Goal: Task Accomplishment & Management: Manage account settings

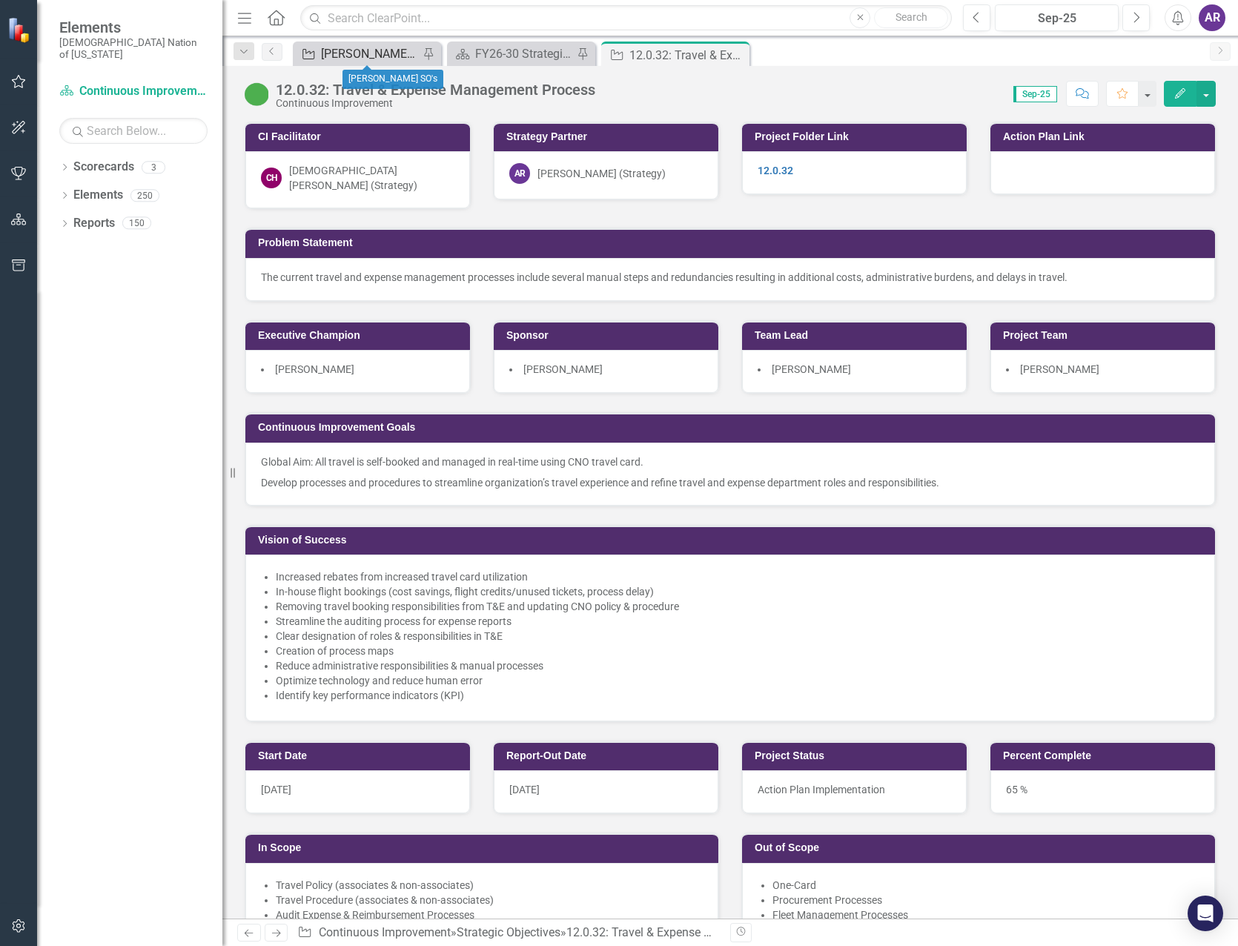
click at [348, 50] on div "[PERSON_NAME] SO's" at bounding box center [370, 53] width 98 height 19
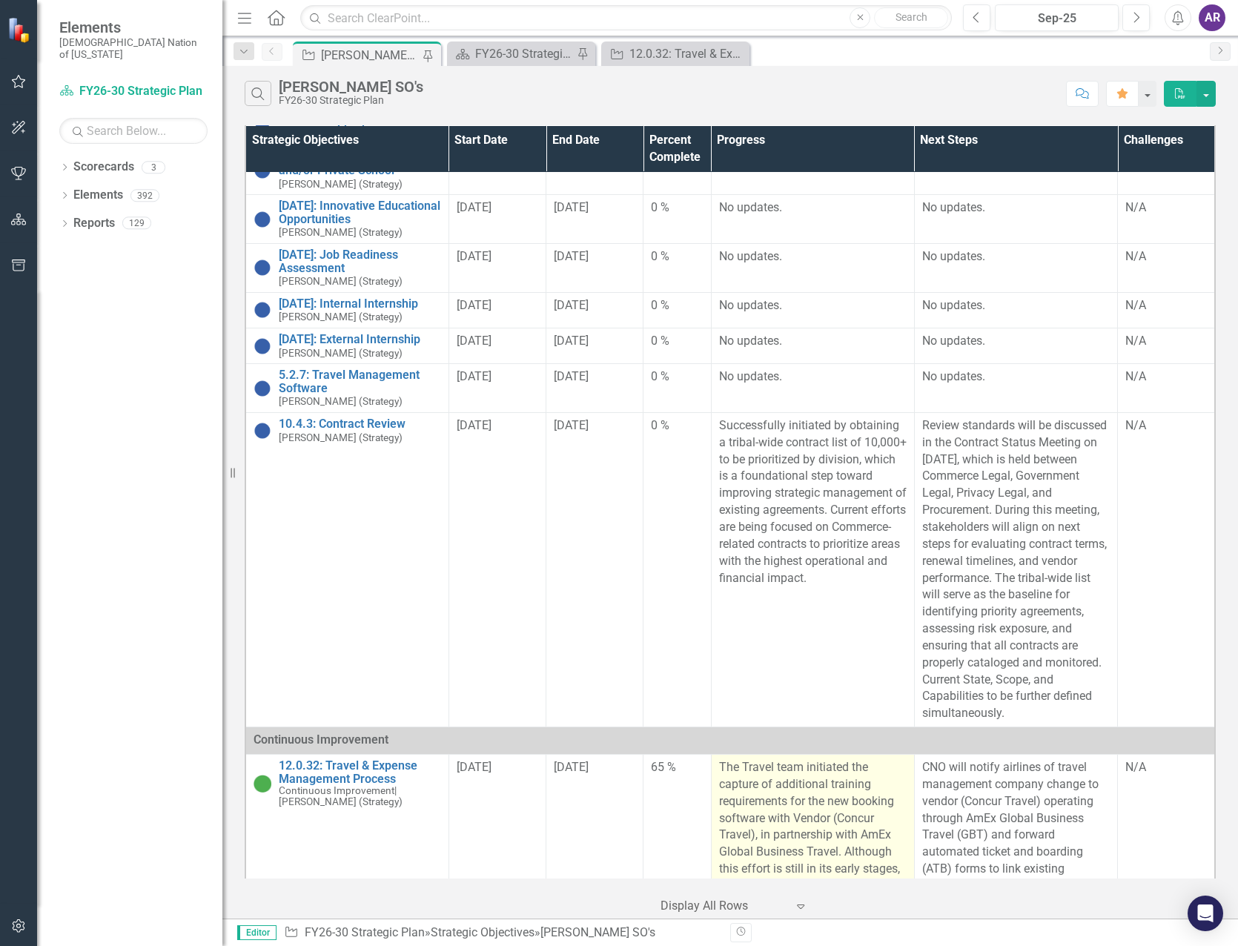
scroll to position [1556, 0]
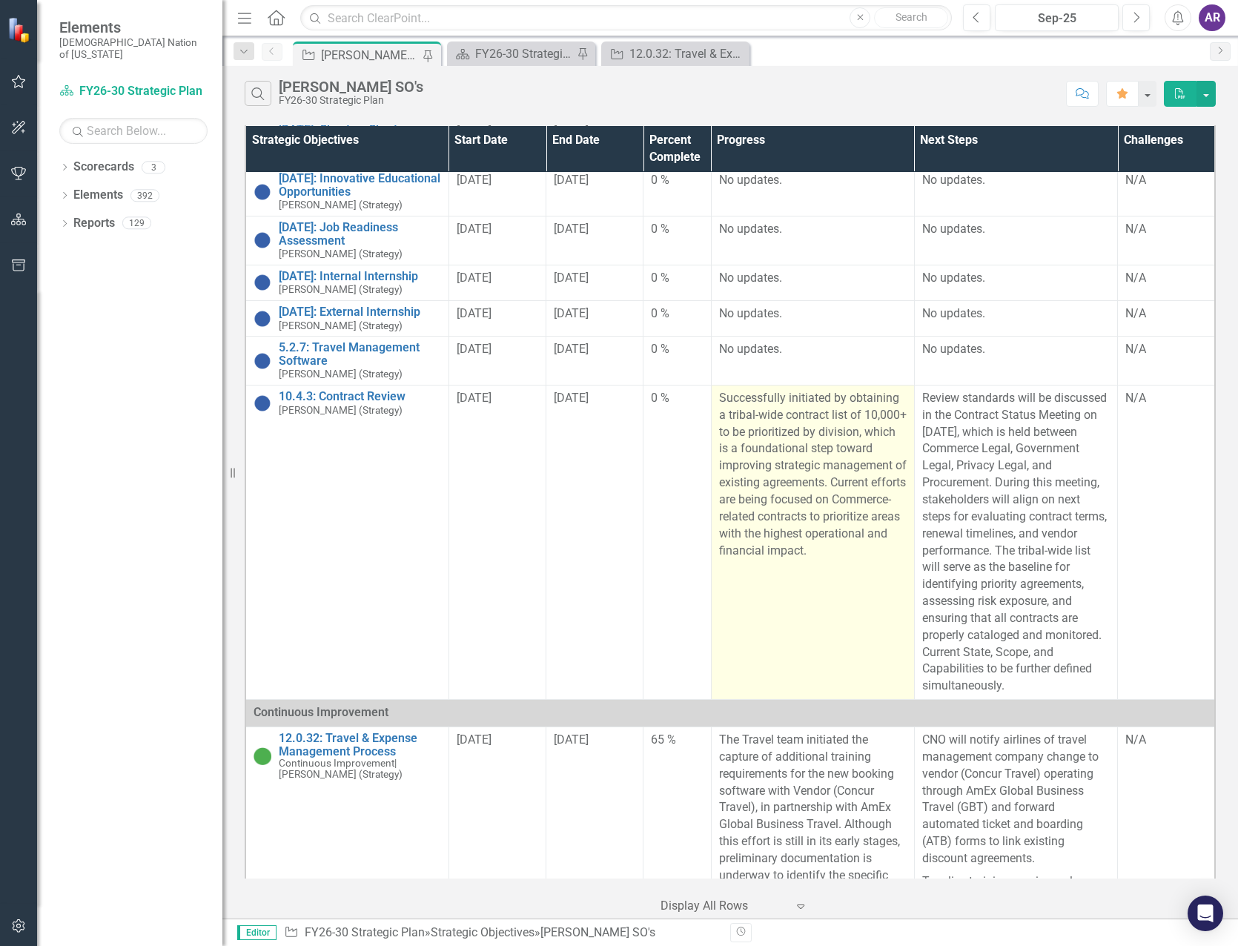
click at [788, 471] on p "Successfully initiated by obtaining a tribal-wide contract list of 10,000+ to b…" at bounding box center [812, 474] width 187 height 169
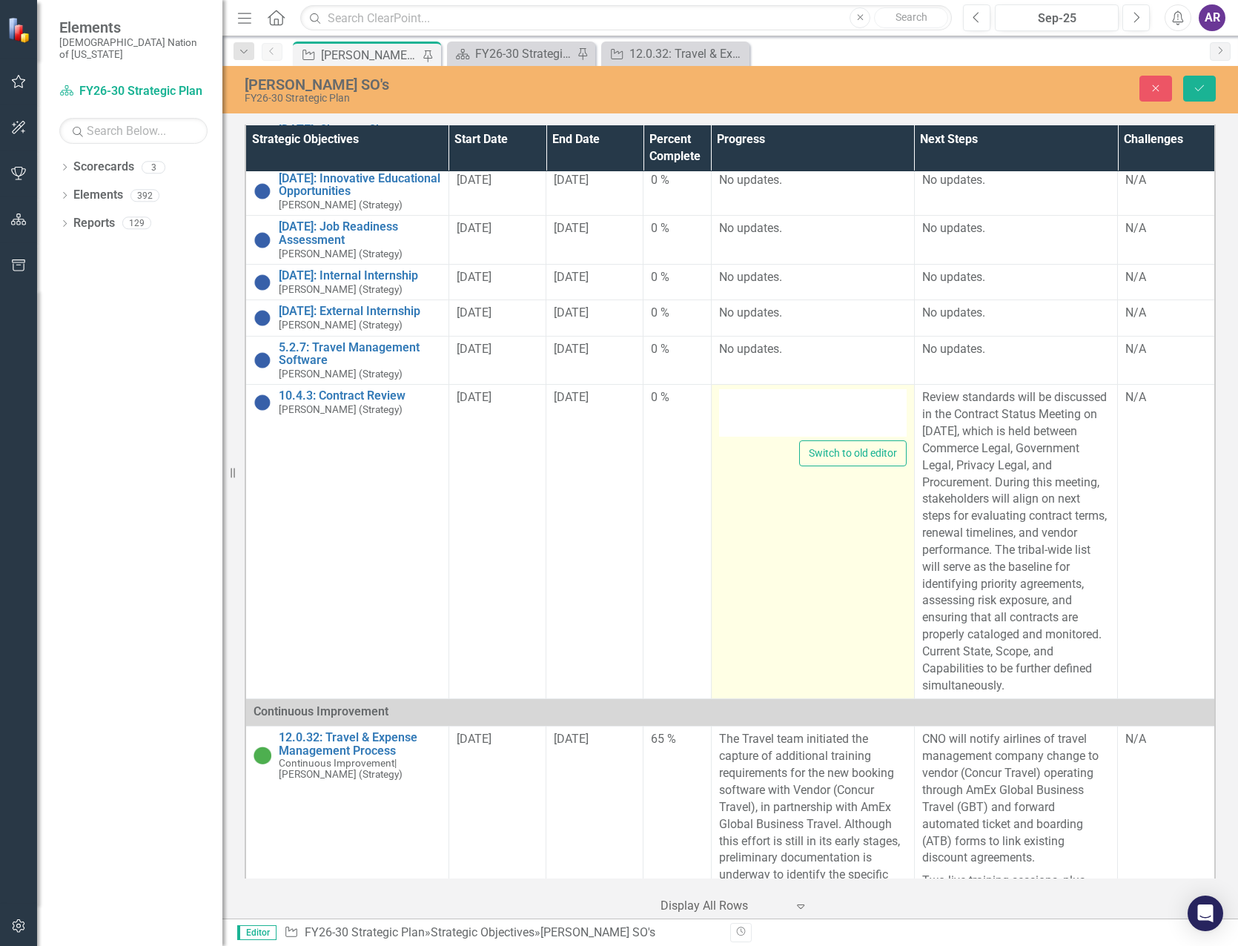
type textarea "<p>Successfully initiated by obtaining a tribal-wide contract list of 10,000+ t…"
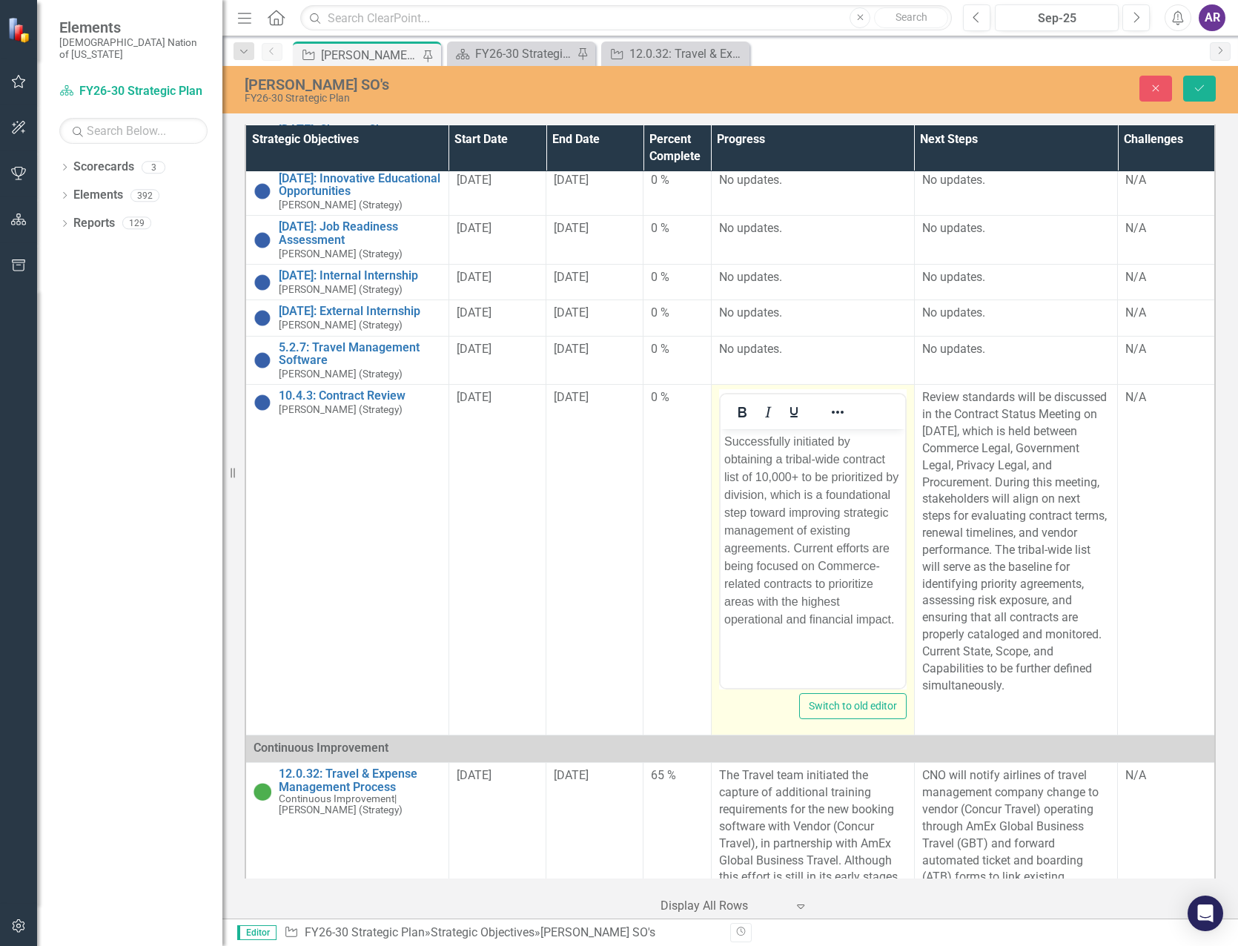
scroll to position [0, 0]
drag, startPoint x: 1507, startPoint y: 900, endPoint x: 788, endPoint y: 445, distance: 851.7
click at [788, 445] on p "Successfully initiated by obtaining a tribal-wide contract list of 10,000+ to b…" at bounding box center [811, 531] width 177 height 196
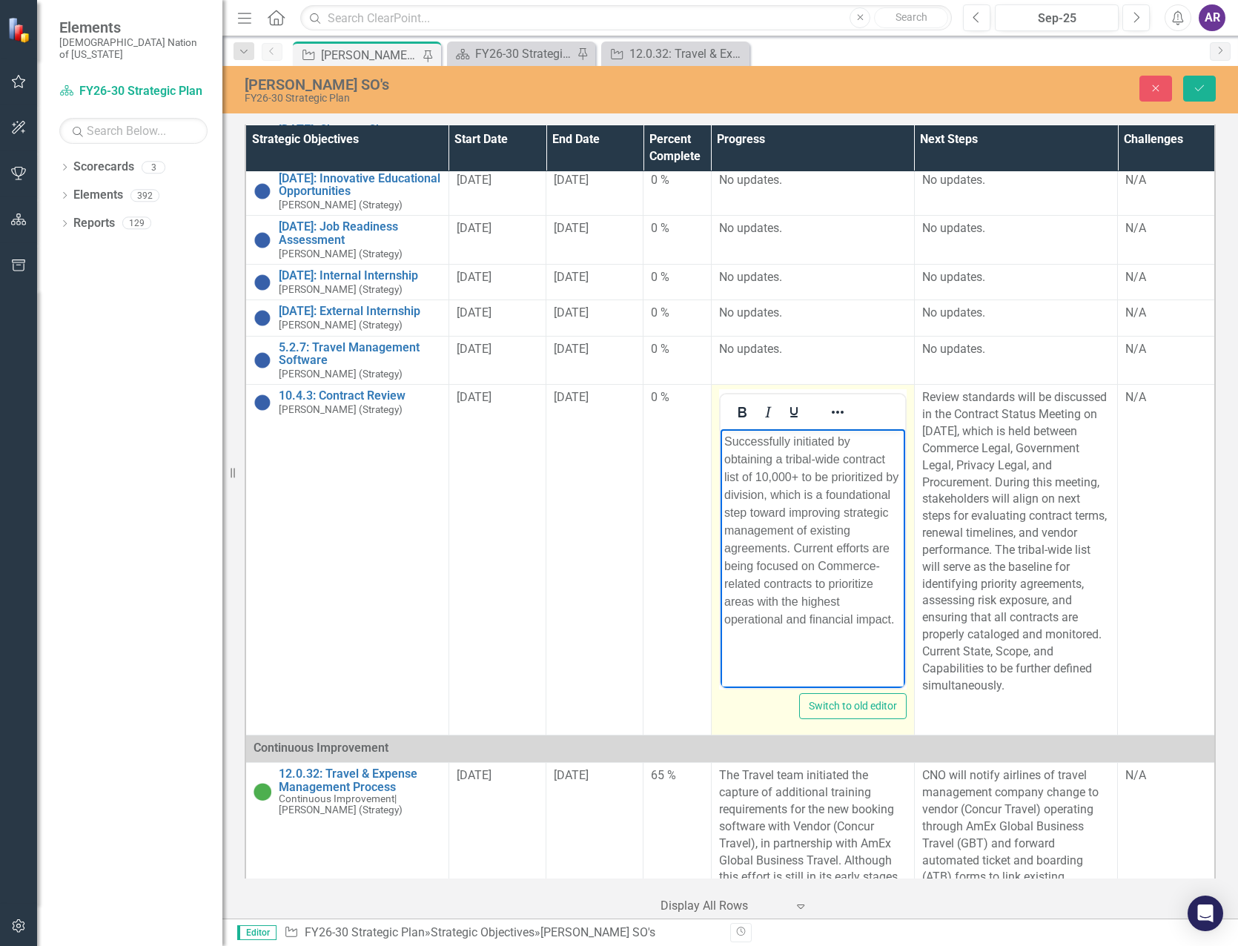
click at [794, 444] on p "Successfully initiated by obtaining a tribal-wide contract list of 10,000+ to b…" at bounding box center [811, 531] width 177 height 196
click at [823, 444] on p "nitiated by obtaining a tribal-wide contract list of 10,000+ to be prioritized …" at bounding box center [811, 522] width 177 height 178
click at [784, 444] on p "Obtained a tribal-wide contract list of 10,000+ to be prioritized by division, …" at bounding box center [811, 522] width 177 height 178
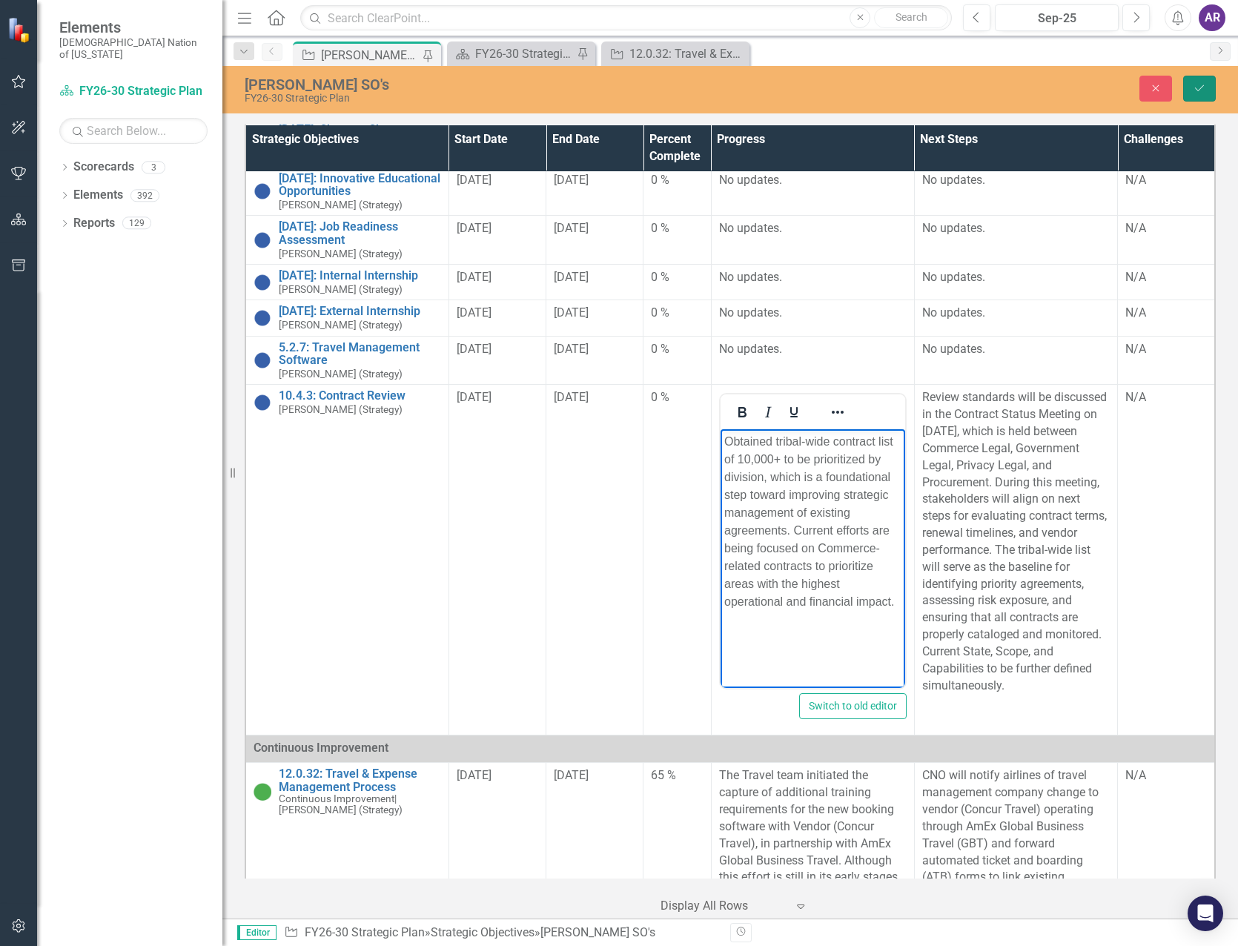
click at [1192, 96] on button "Save" at bounding box center [1199, 89] width 33 height 26
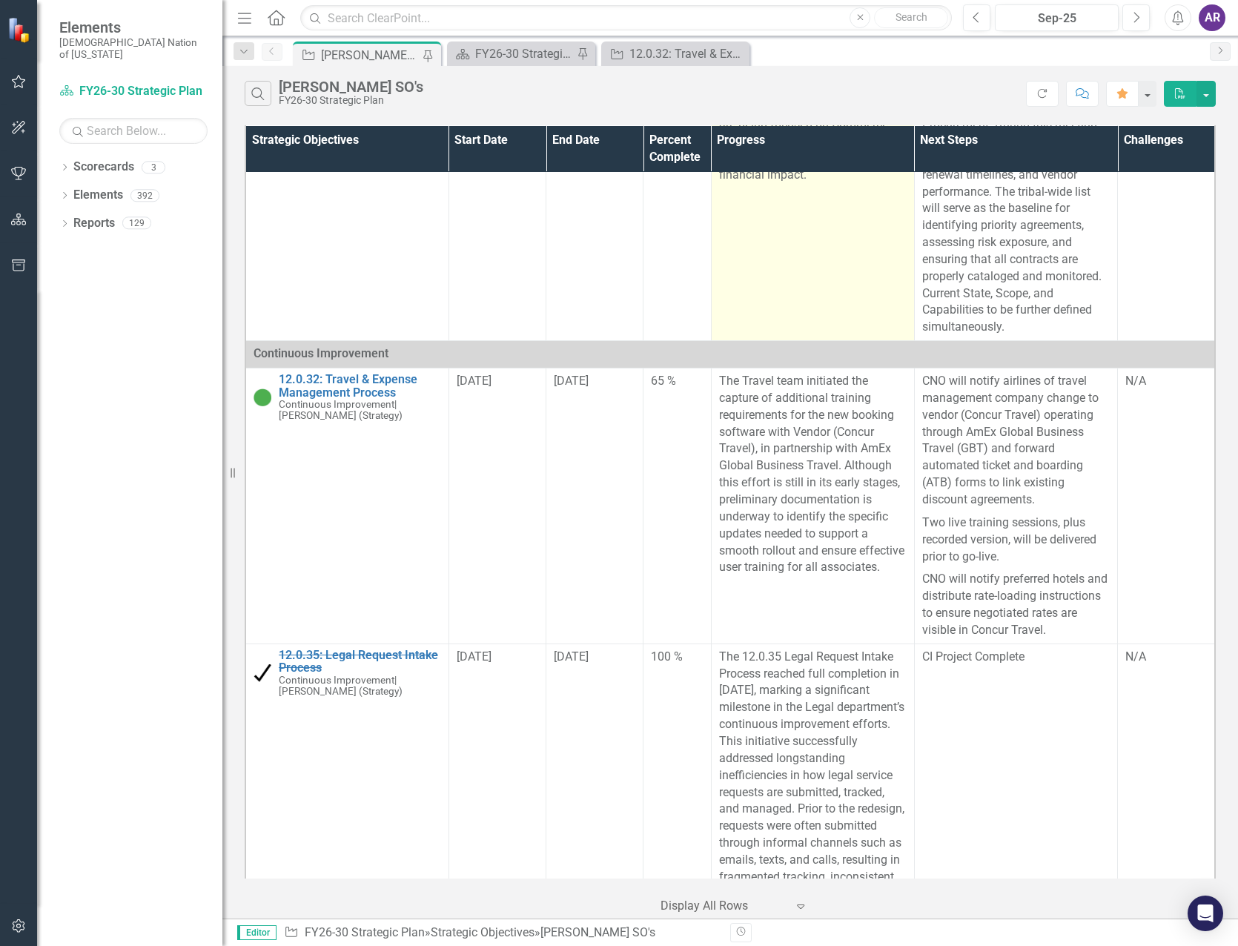
scroll to position [2001, 0]
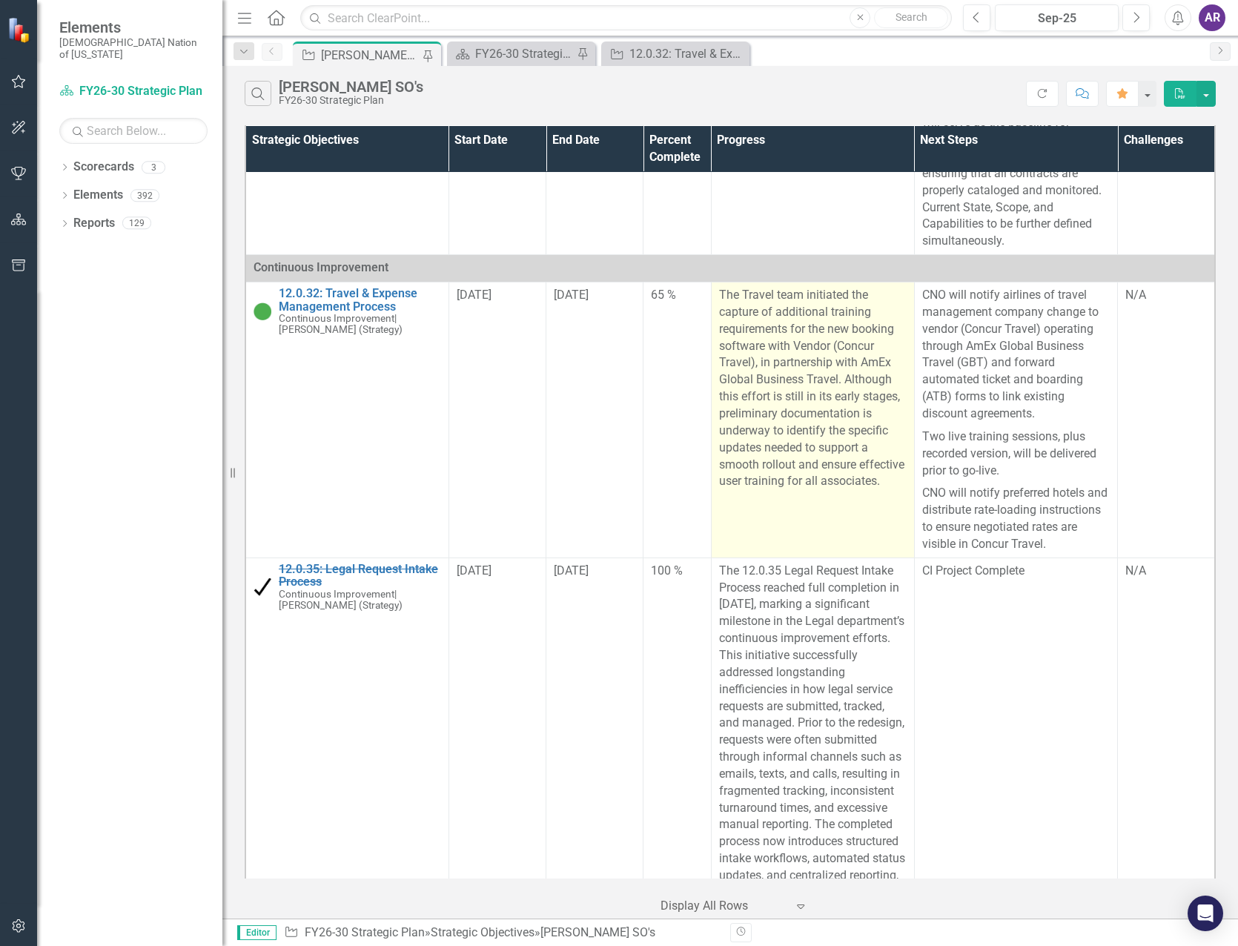
click at [817, 468] on p "The Travel team initiated the capture of additional training requirements for t…" at bounding box center [812, 388] width 187 height 203
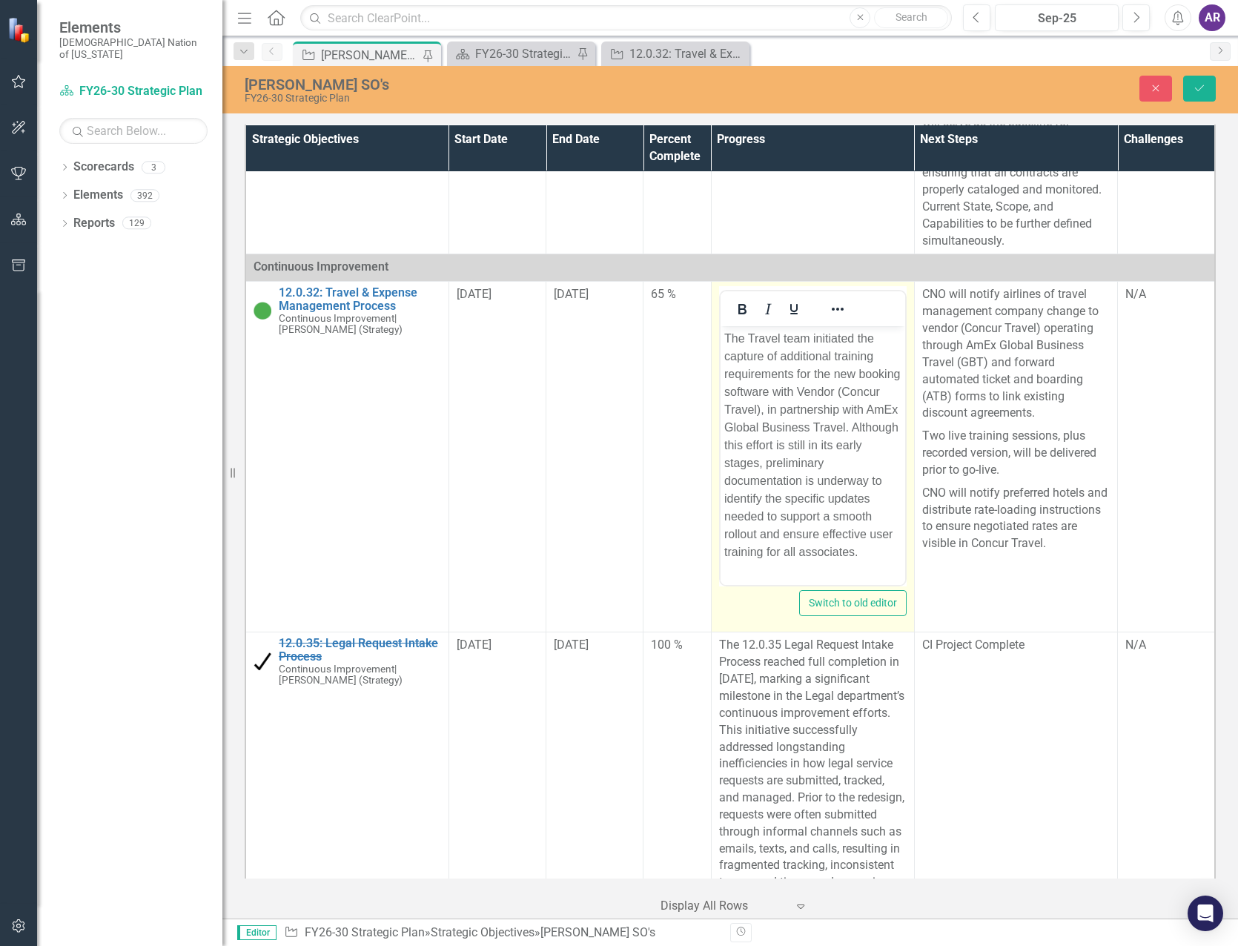
scroll to position [0, 0]
drag, startPoint x: 1536, startPoint y: 794, endPoint x: 748, endPoint y: 336, distance: 910.8
click at [748, 336] on p "The Travel team initiated the capture of additional training requirements for t…" at bounding box center [811, 445] width 177 height 231
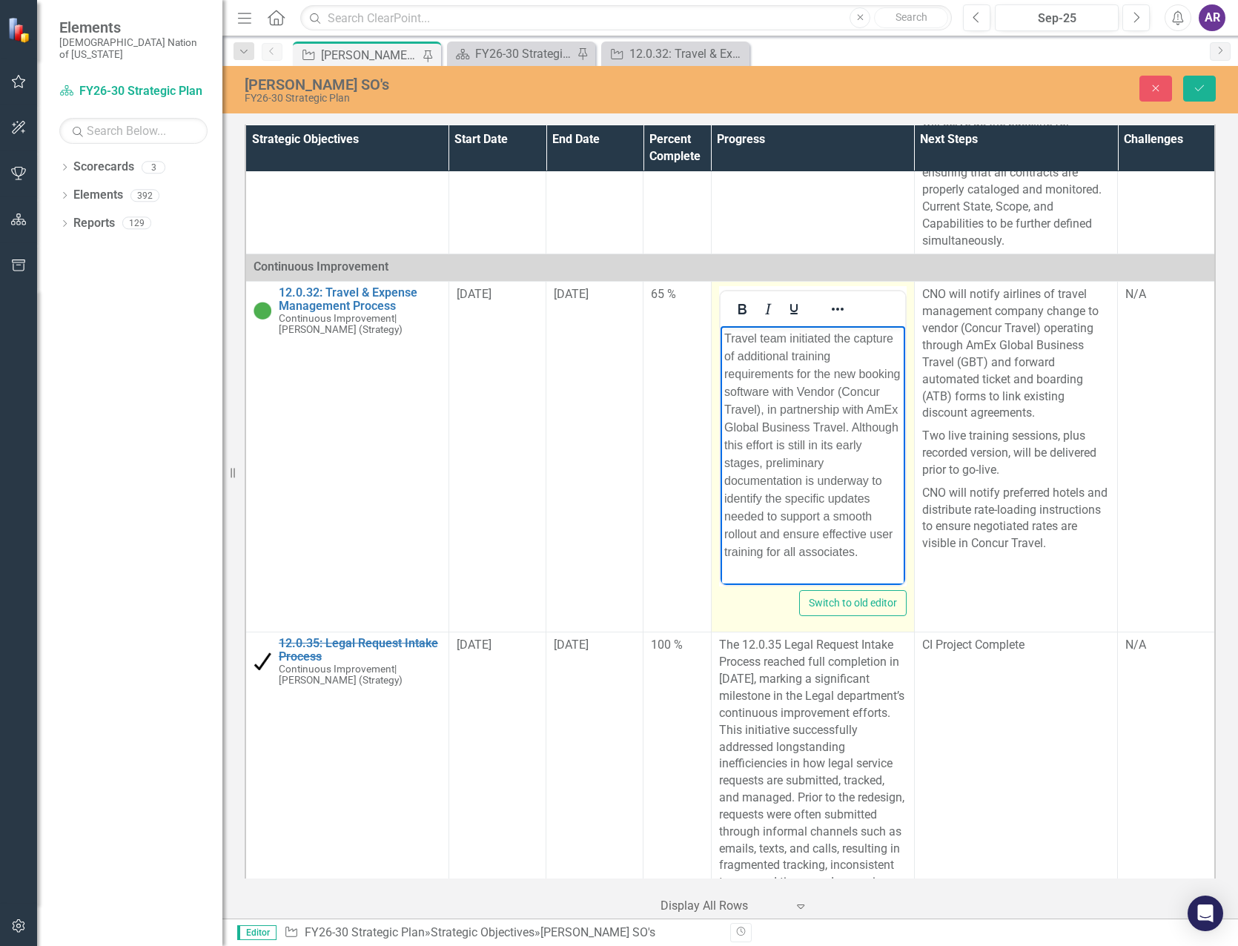
click at [837, 333] on p "Travel team initiated the capture of additional training requirements for the n…" at bounding box center [811, 445] width 177 height 231
click at [819, 373] on p "Travel team initiated capture of additional training requirements for the new b…" at bounding box center [811, 445] width 177 height 231
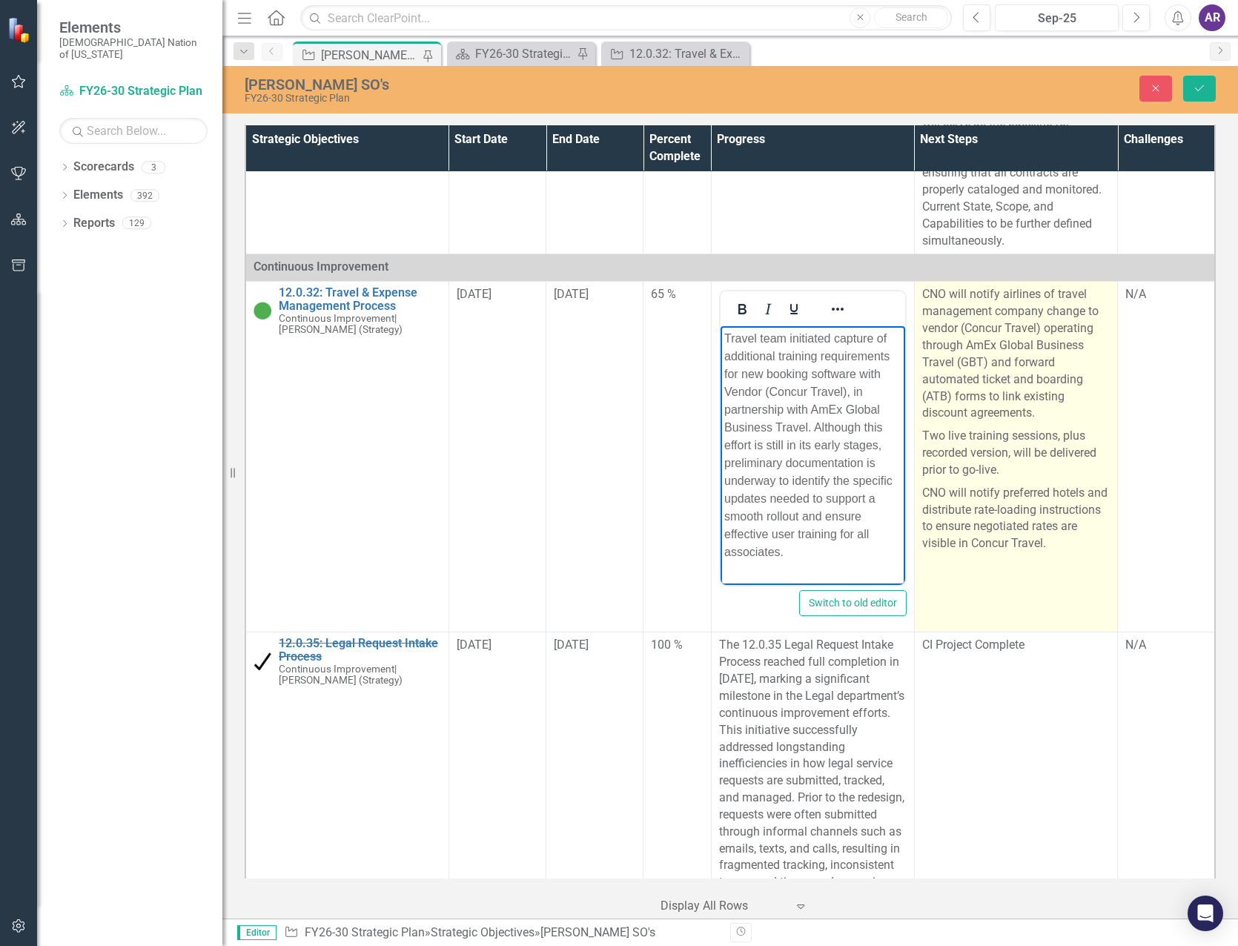
click at [995, 432] on p "Two live training sessions, plus recorded version, will be delivered prior to g…" at bounding box center [1015, 453] width 187 height 57
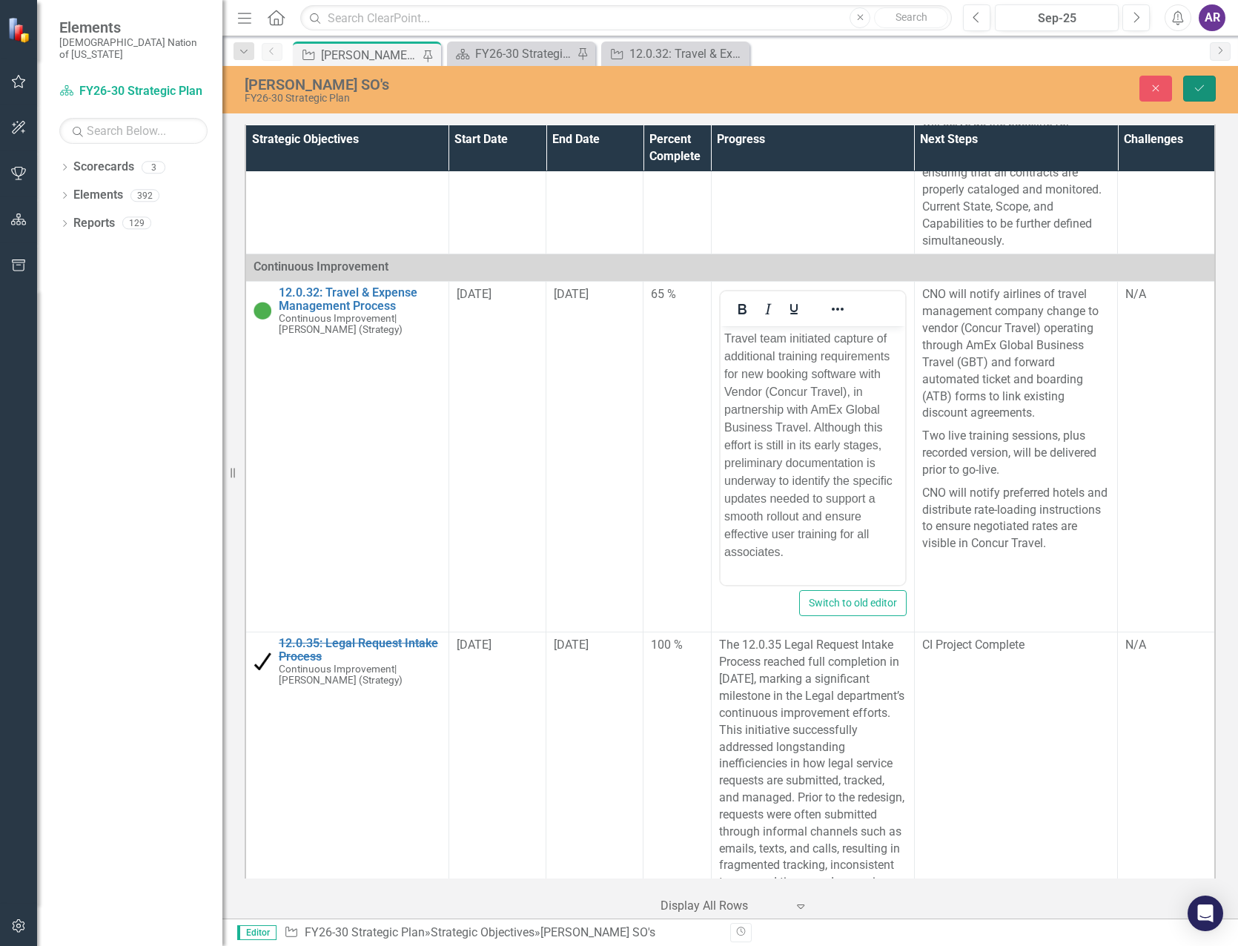
click at [1202, 94] on button "Save" at bounding box center [1199, 89] width 33 height 26
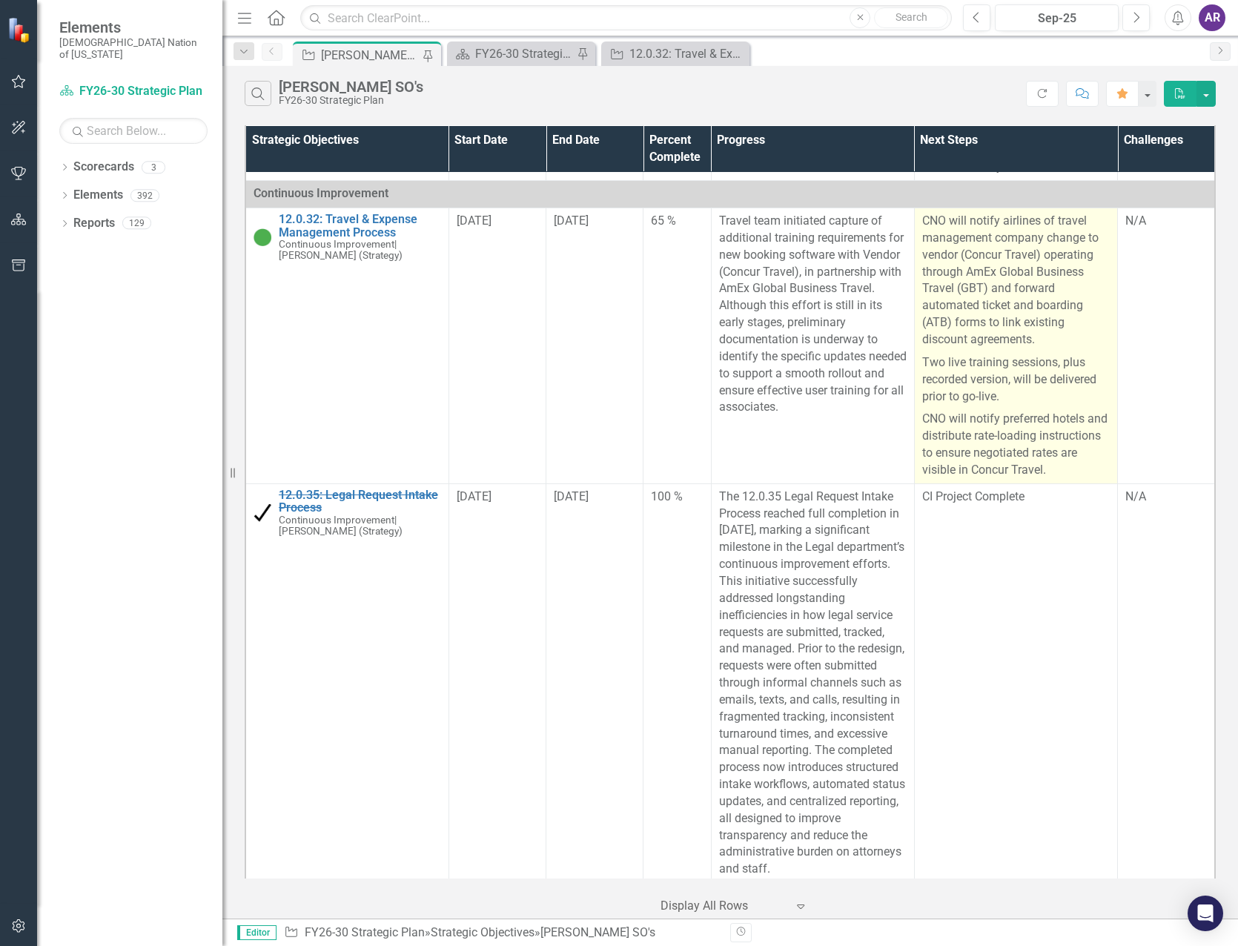
scroll to position [2223, 0]
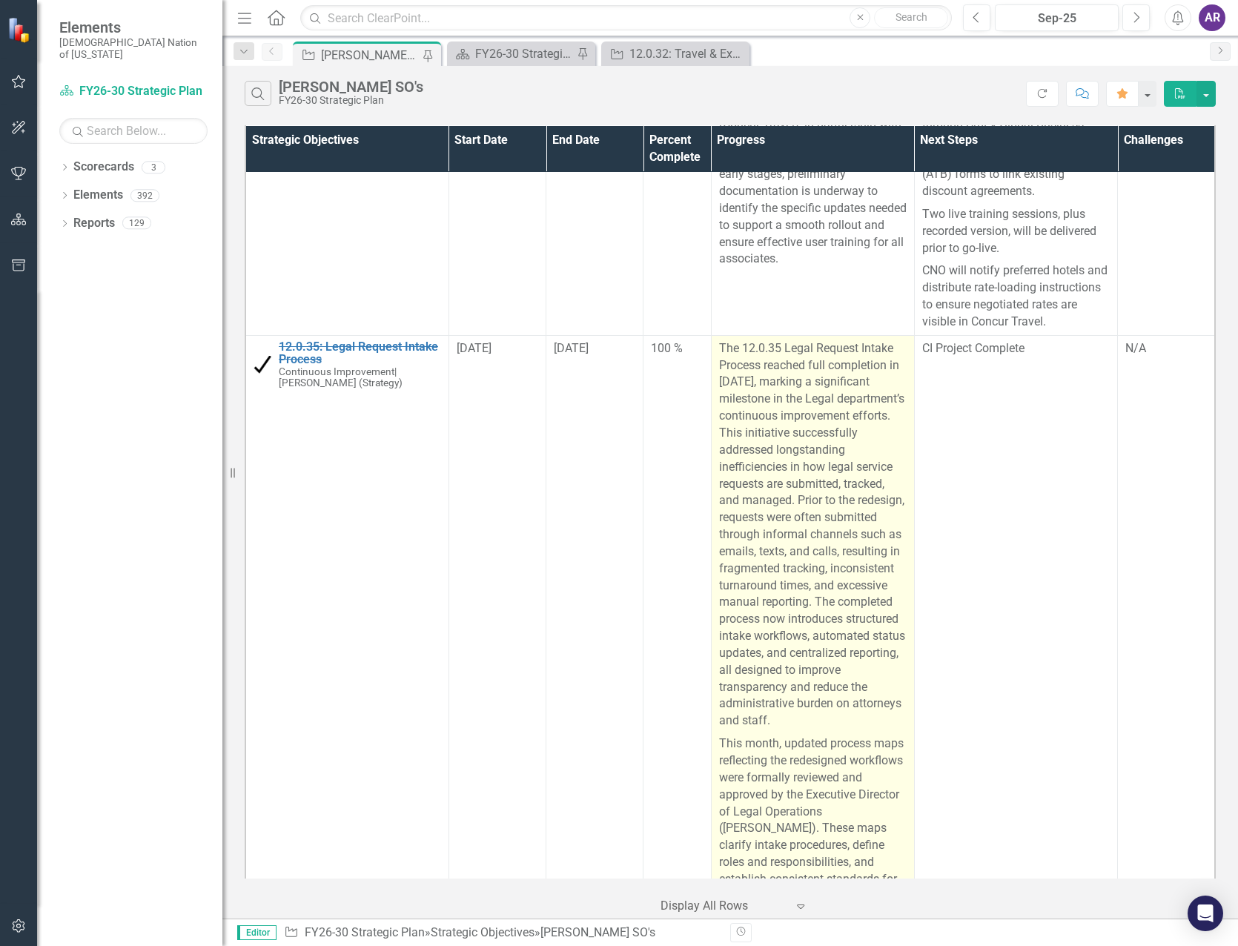
click at [786, 442] on p "The 12.0.35 Legal Request Intake Process reached full completion in [DATE], mar…" at bounding box center [812, 536] width 187 height 392
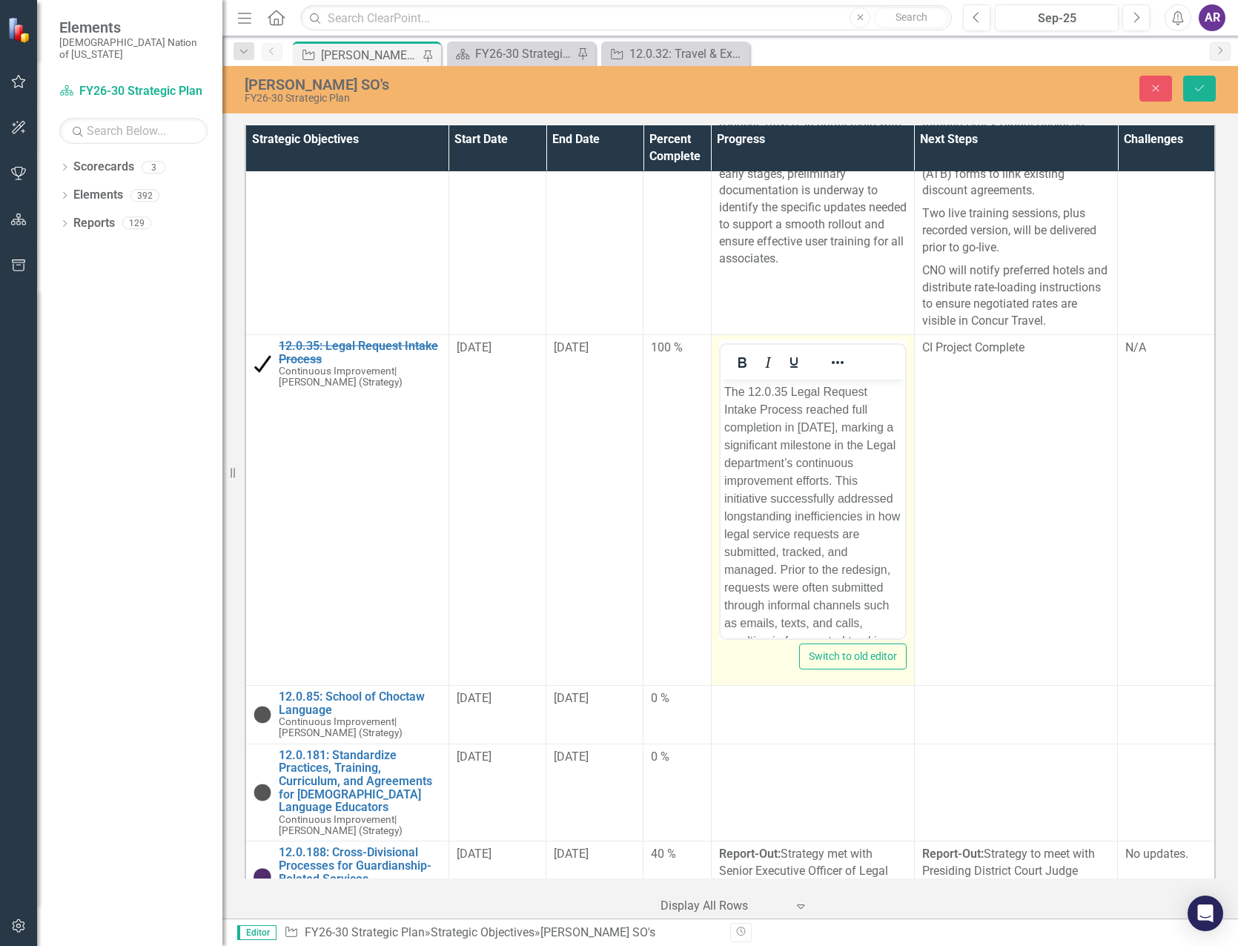
scroll to position [0, 0]
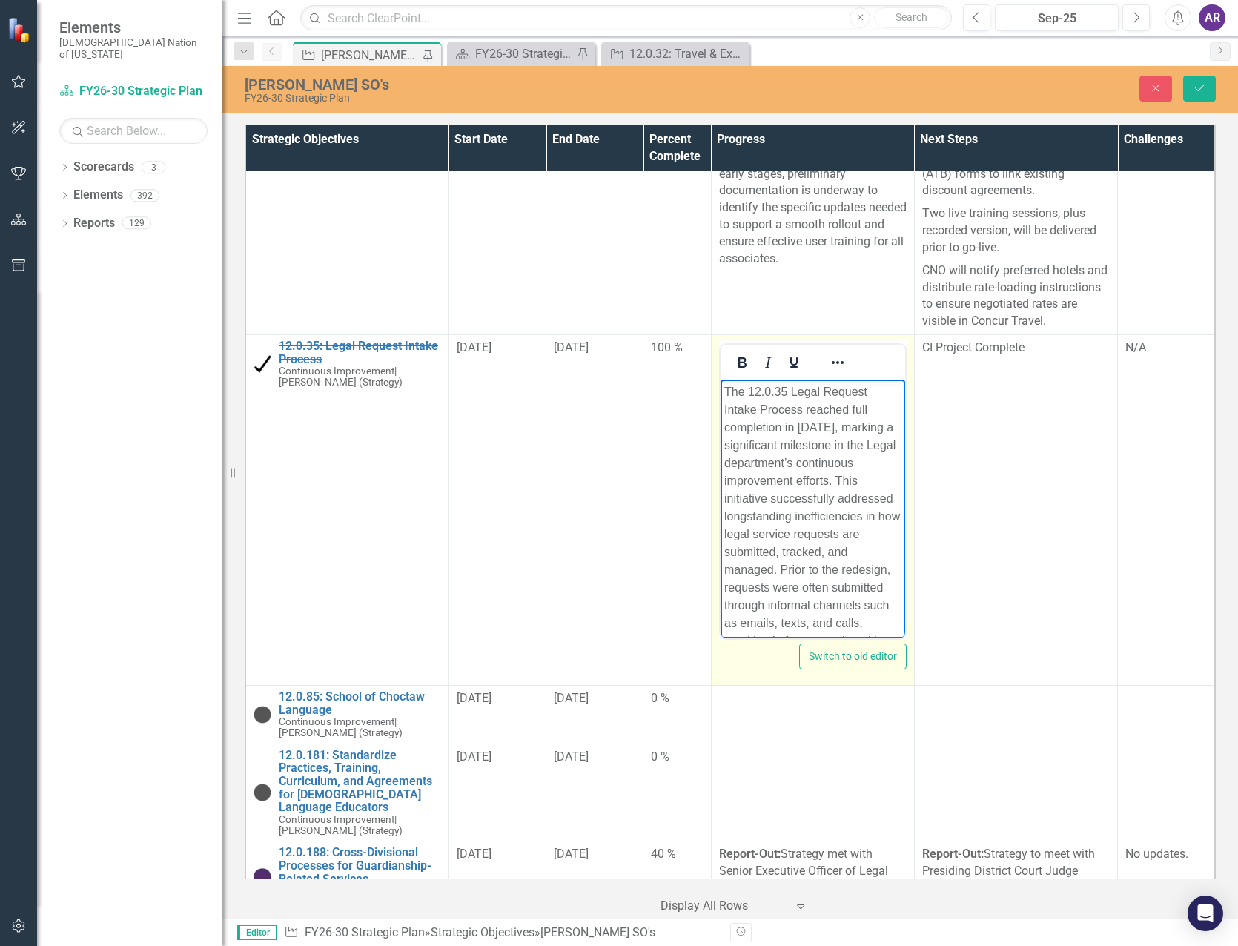
drag, startPoint x: 1506, startPoint y: 821, endPoint x: 748, endPoint y: 392, distance: 871.1
click at [748, 392] on p "The 12.0.35 Legal Request Intake Process reached full completion in [DATE], mar…" at bounding box center [811, 605] width 177 height 445
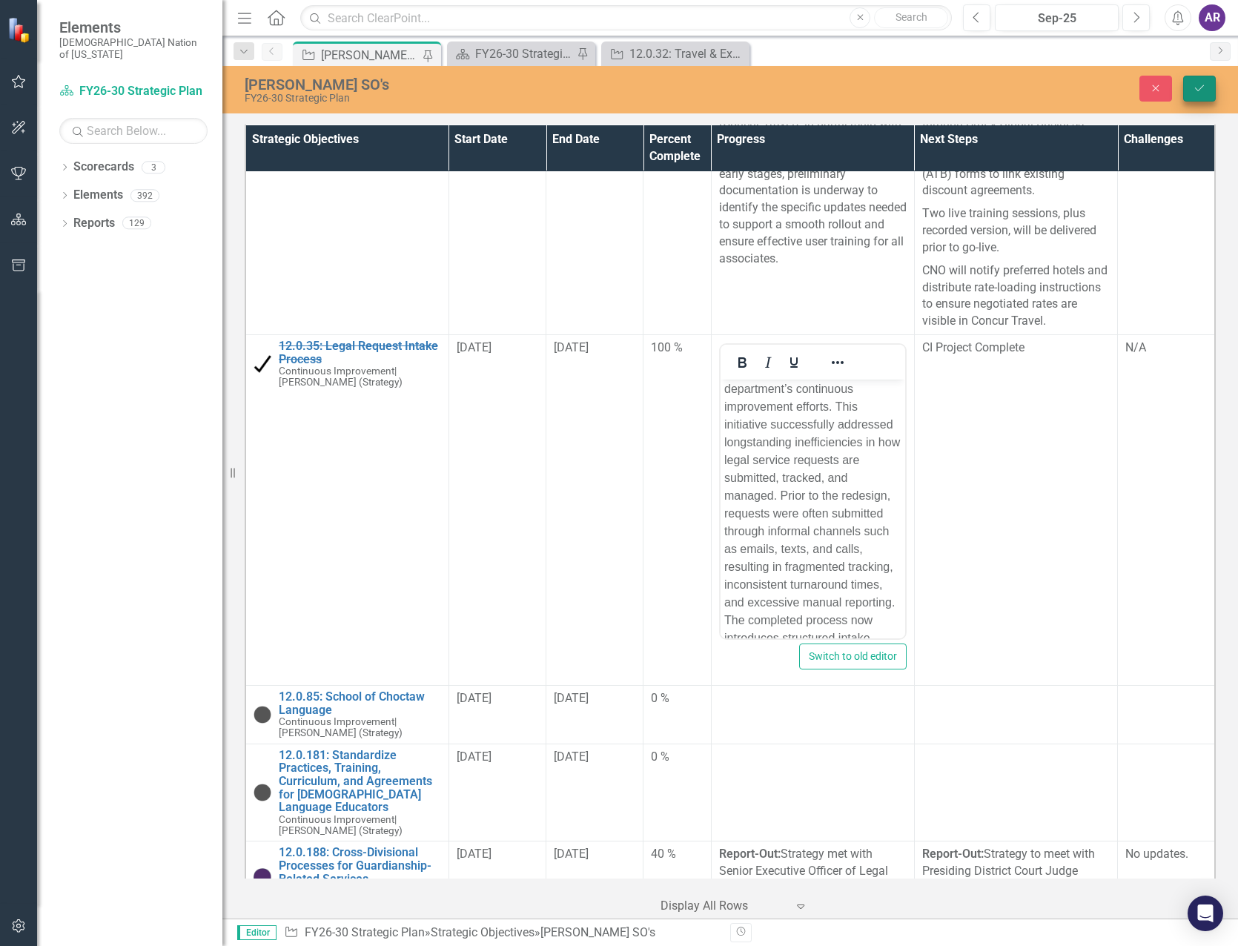
click at [1201, 88] on icon "Save" at bounding box center [1198, 88] width 13 height 10
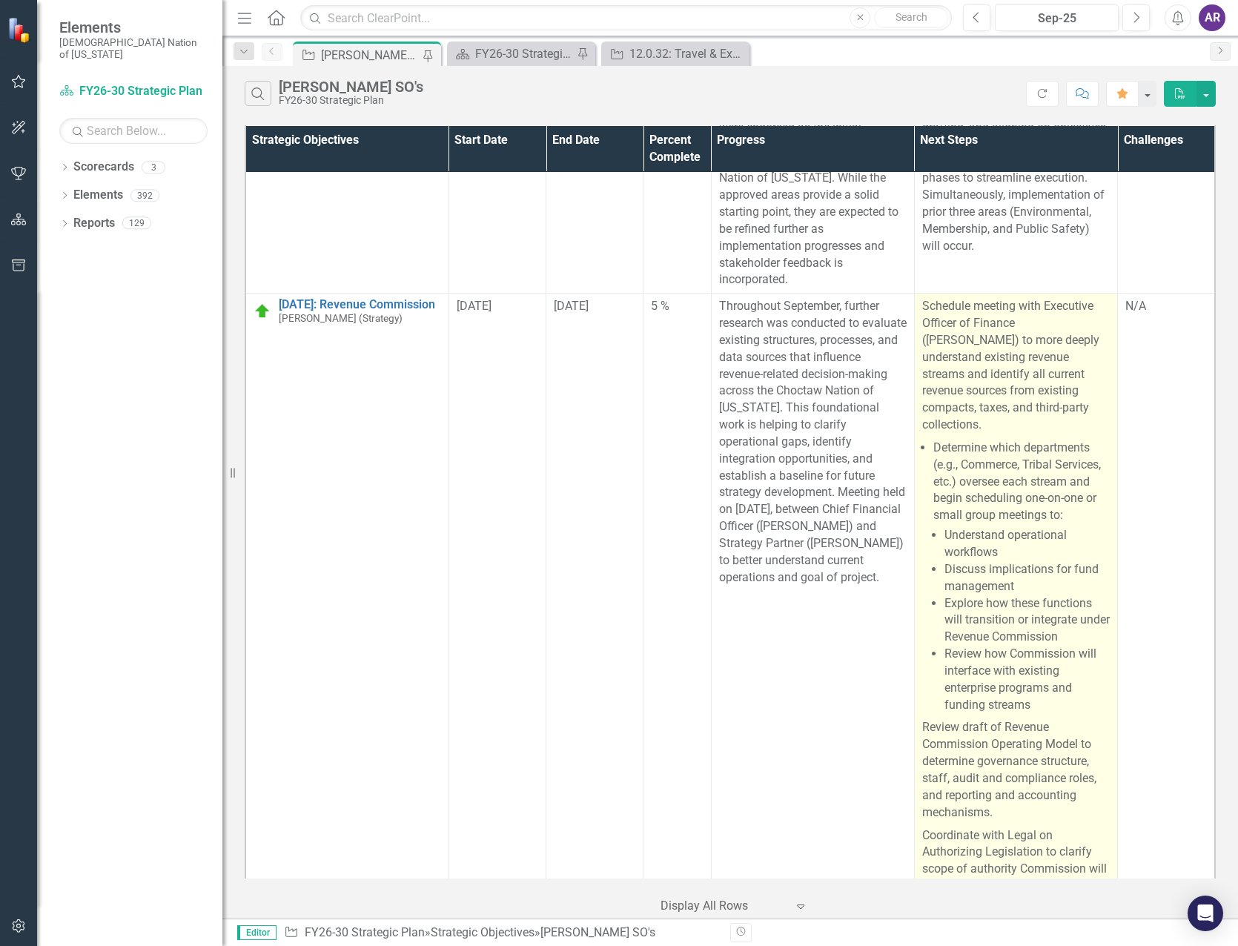
scroll to position [0, 0]
